Goal: Information Seeking & Learning: Learn about a topic

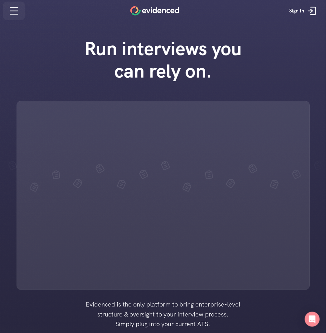
click at [16, 11] on icon at bounding box center [13, 11] width 7 height 0
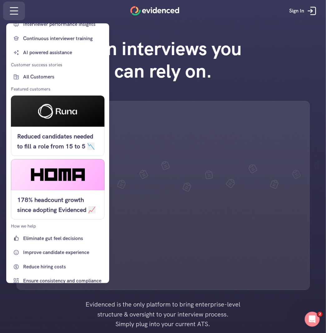
scroll to position [142, 0]
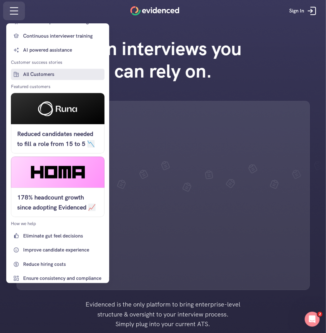
click at [34, 74] on p "All Customers" at bounding box center [63, 74] width 80 height 8
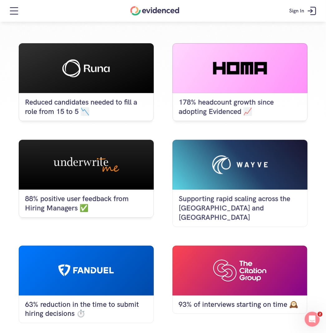
scroll to position [79, 0]
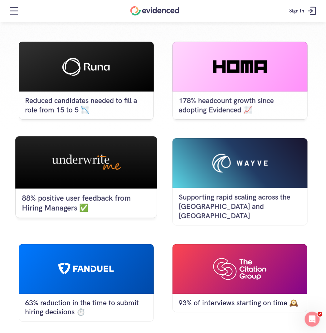
click at [55, 191] on div "88% positive user feedback from Hiring Managers ✅" at bounding box center [85, 203] width 141 height 29
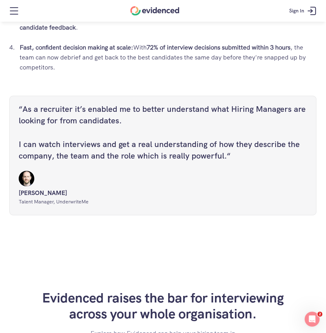
scroll to position [1636, 0]
click at [19, 16] on icon at bounding box center [14, 11] width 12 height 12
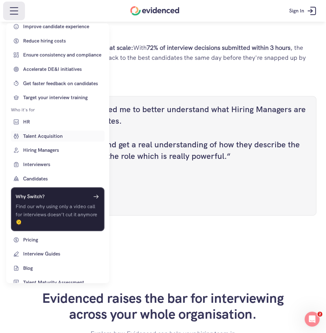
scroll to position [371, 0]
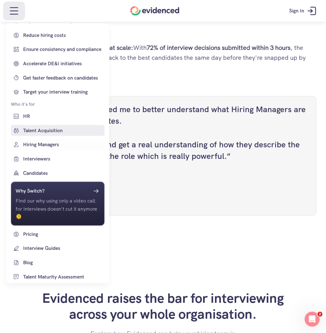
click at [50, 131] on p "Talent Acquisition" at bounding box center [63, 130] width 80 height 8
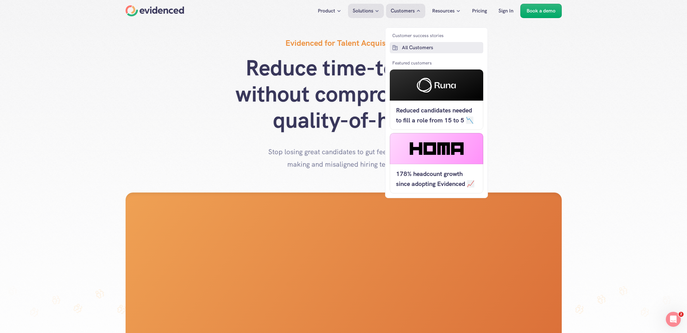
click at [325, 46] on p "All Customers" at bounding box center [442, 48] width 80 height 8
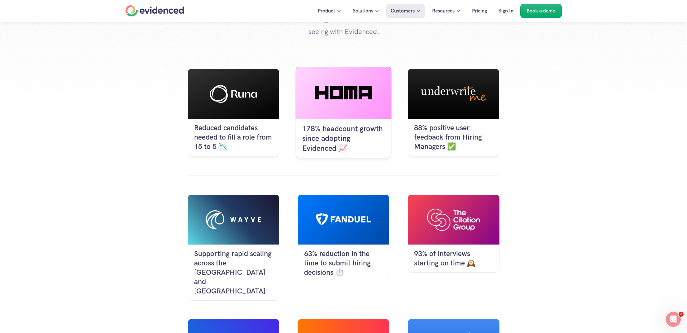
scroll to position [69, 0]
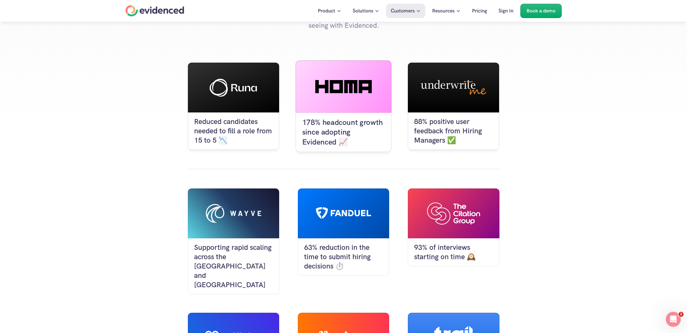
click at [325, 124] on p "178% headcount growth since adopting Evidenced 📈" at bounding box center [343, 132] width 83 height 29
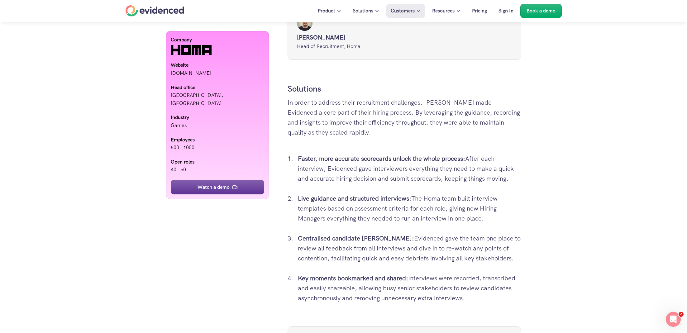
scroll to position [877, 0]
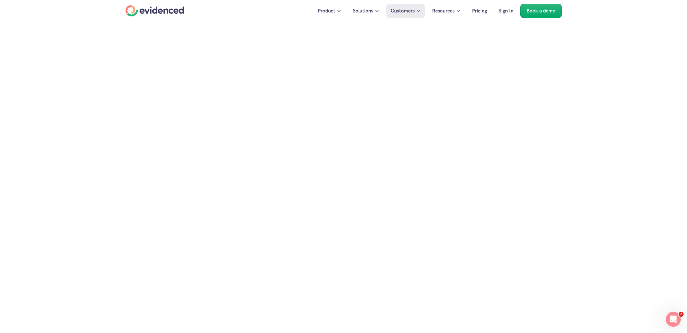
scroll to position [69, 0]
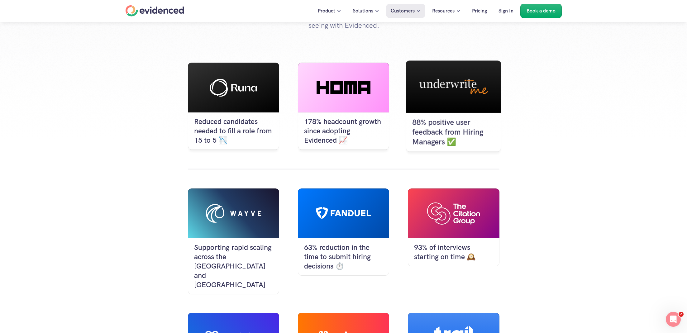
click at [325, 130] on p "88% positive user feedback from Hiring Managers ✅" at bounding box center [453, 132] width 83 height 29
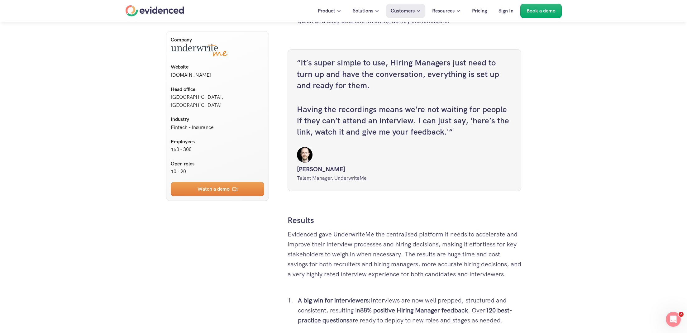
scroll to position [1315, 0]
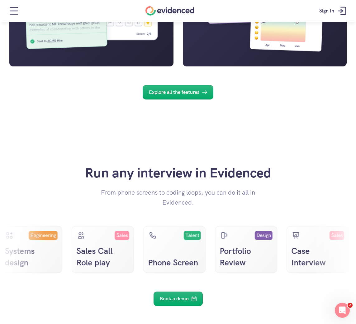
scroll to position [1004, 0]
